Goal: Navigation & Orientation: Understand site structure

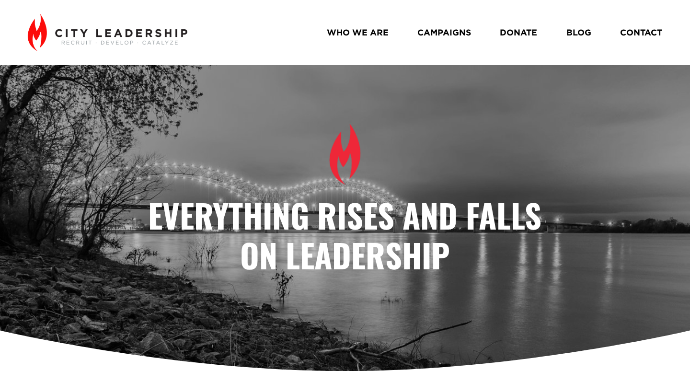
click at [434, 30] on link "CAMPAIGNS" at bounding box center [445, 32] width 54 height 17
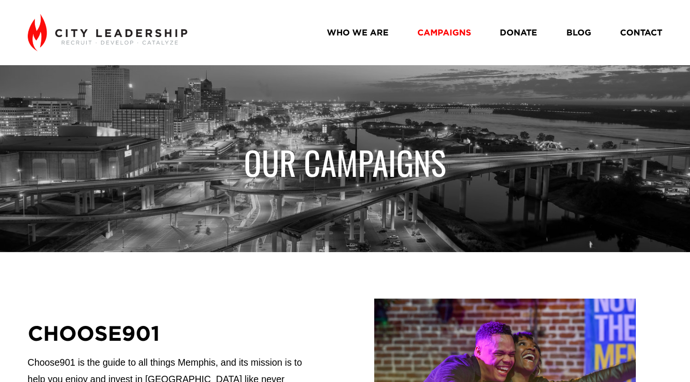
click at [454, 33] on link "CAMPAIGNS" at bounding box center [445, 32] width 54 height 17
click at [363, 30] on link "WHO WE ARE" at bounding box center [358, 32] width 62 height 17
